Goal: Task Accomplishment & Management: Manage account settings

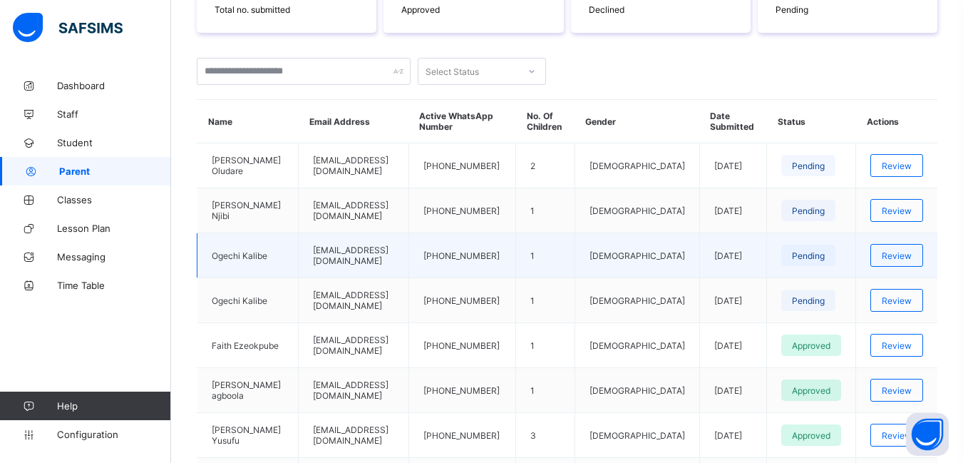
scroll to position [285, 0]
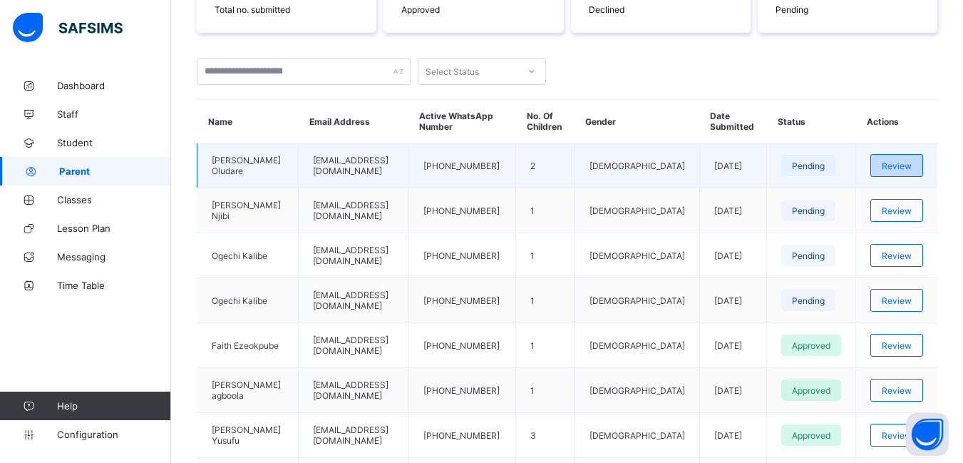
click at [902, 165] on span "Review" at bounding box center [897, 165] width 30 height 11
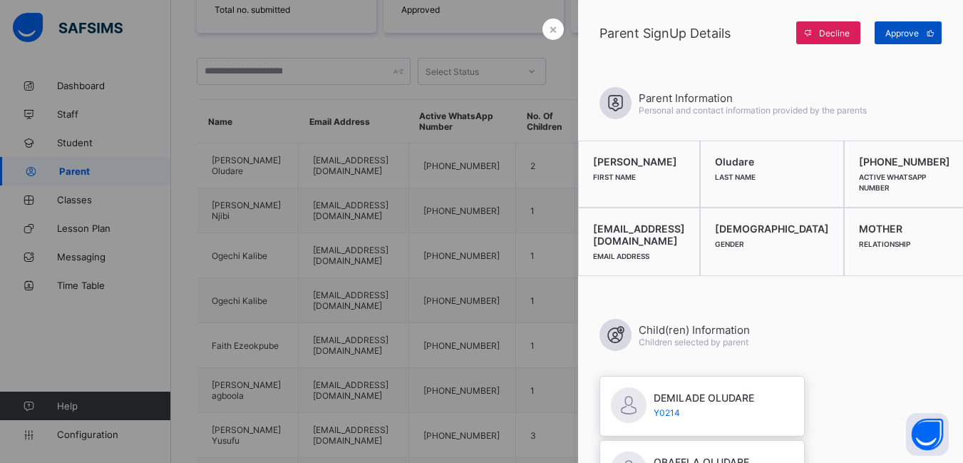
click at [904, 31] on span "Approve" at bounding box center [901, 33] width 33 height 11
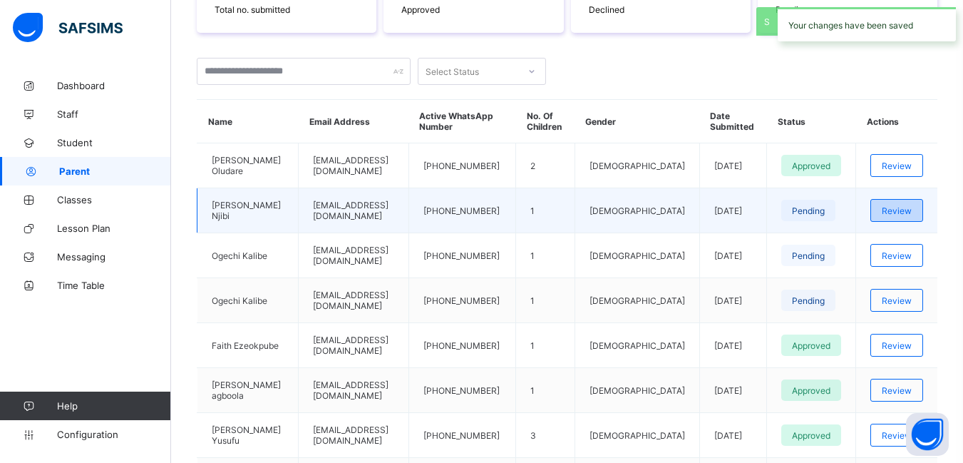
click at [912, 215] on span "Review" at bounding box center [897, 210] width 30 height 11
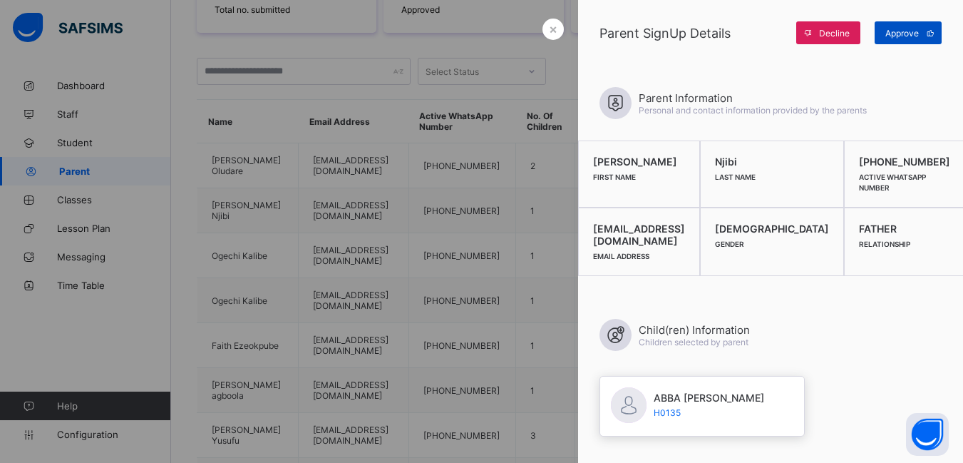
click at [907, 36] on span "Approve" at bounding box center [901, 33] width 33 height 11
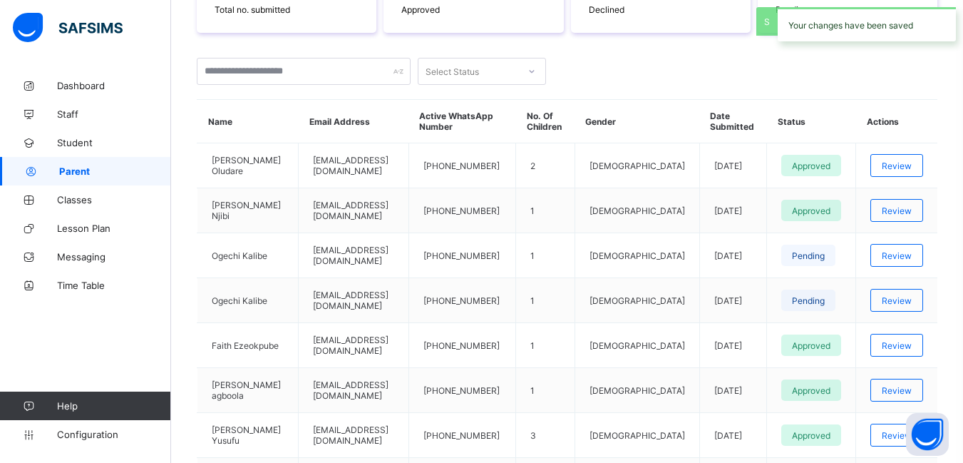
scroll to position [0, 0]
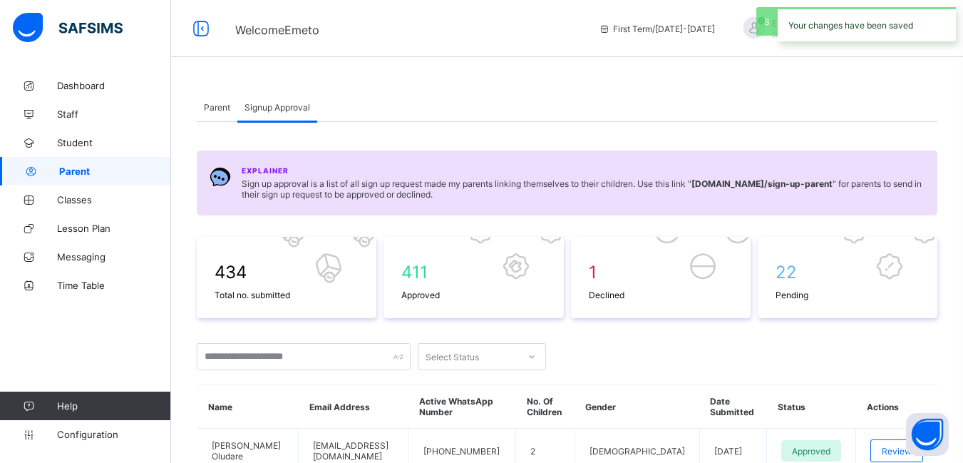
click at [219, 102] on span "Parent" at bounding box center [217, 107] width 26 height 11
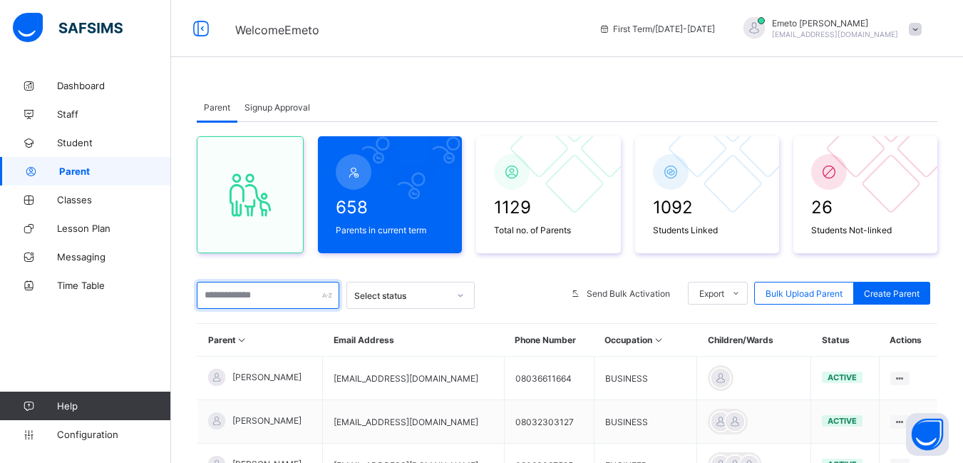
drag, startPoint x: 261, startPoint y: 304, endPoint x: 258, endPoint y: 281, distance: 23.0
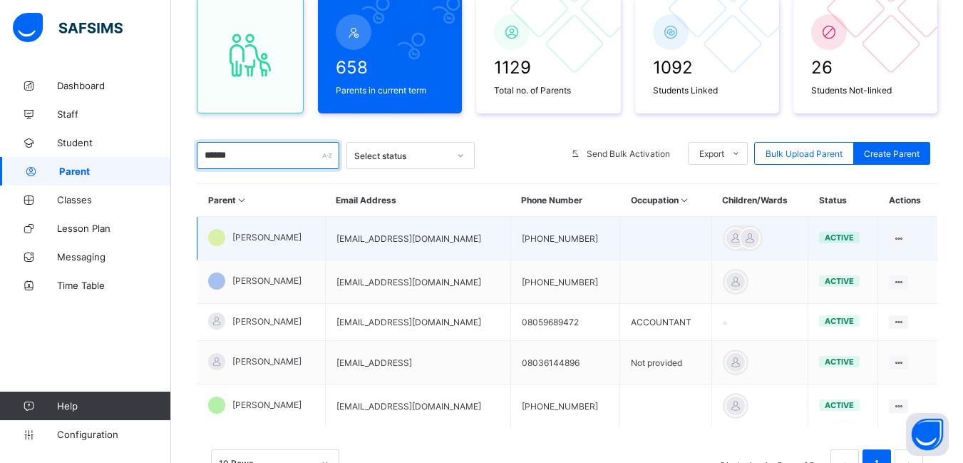
scroll to position [143, 0]
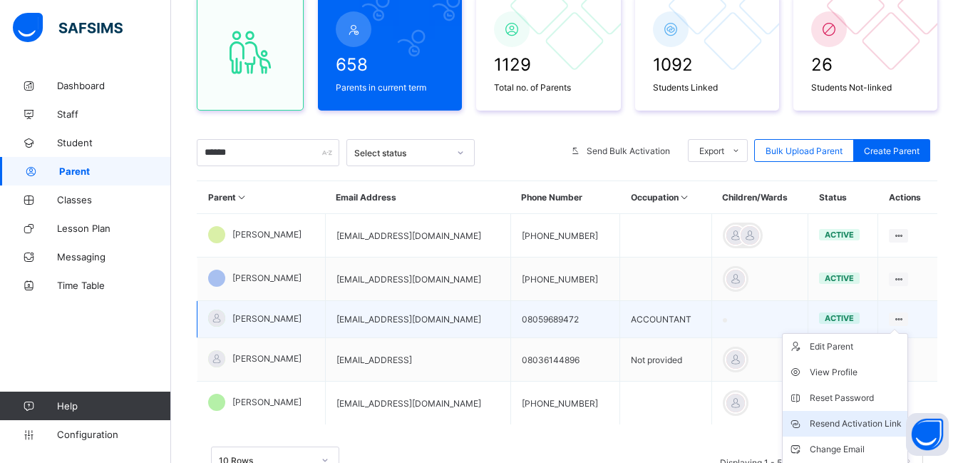
click at [855, 421] on div "Resend Activation Link" at bounding box center [856, 423] width 92 height 14
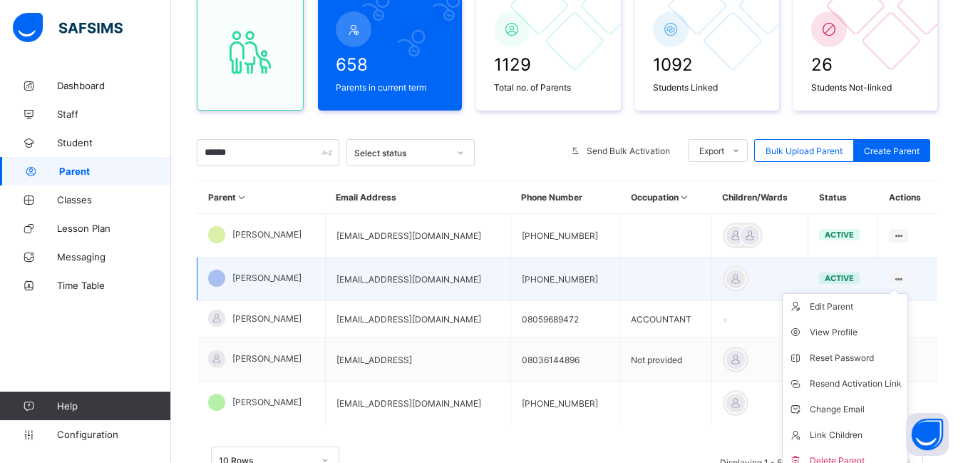
click at [904, 278] on icon at bounding box center [898, 279] width 12 height 11
click at [865, 384] on div "Resend Activation Link" at bounding box center [856, 383] width 92 height 14
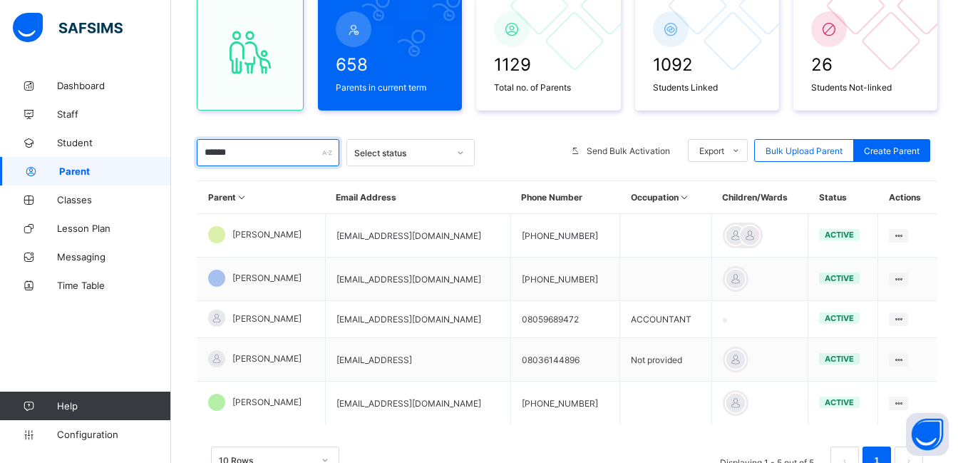
click at [238, 147] on input "******" at bounding box center [268, 152] width 143 height 27
type input "*"
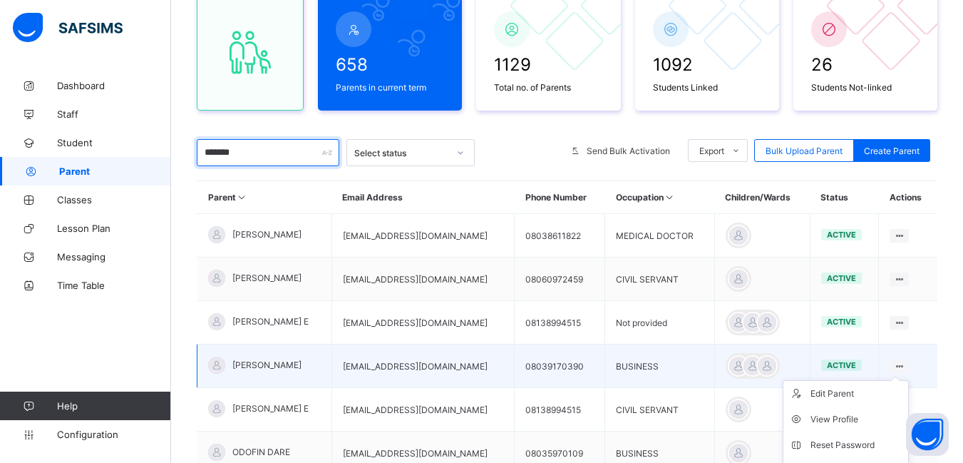
type input "*******"
click at [905, 363] on icon at bounding box center [899, 366] width 12 height 11
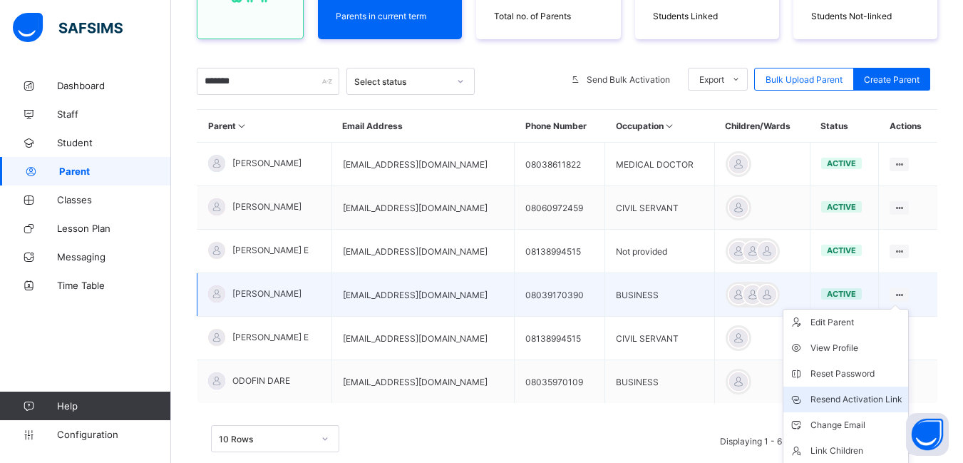
click at [868, 401] on div "Resend Activation Link" at bounding box center [856, 399] width 92 height 14
